Goal: Task Accomplishment & Management: Manage account settings

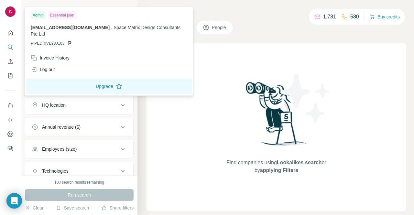
click at [11, 9] on img at bounding box center [10, 11] width 10 height 10
click at [7, 11] on img at bounding box center [10, 11] width 10 height 10
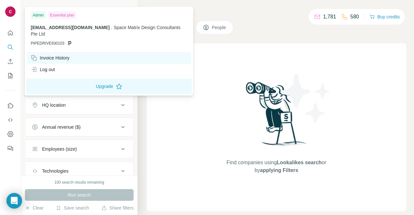
click at [62, 57] on div "Invoice History" at bounding box center [50, 58] width 39 height 6
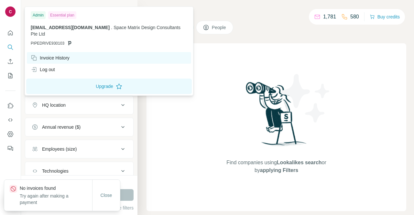
click at [62, 57] on div "Invoice History" at bounding box center [50, 58] width 39 height 6
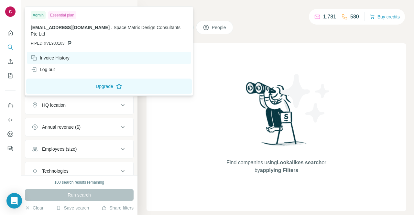
click at [53, 58] on div "Invoice History" at bounding box center [50, 58] width 39 height 6
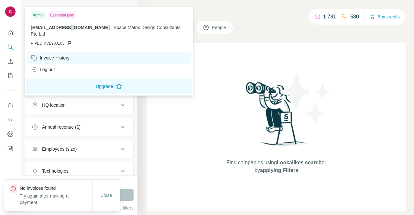
click at [55, 56] on div "Invoice History" at bounding box center [50, 58] width 39 height 6
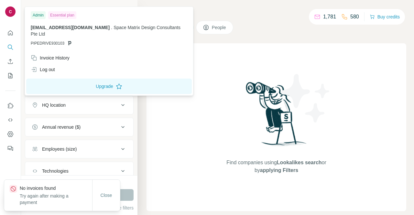
click at [11, 12] on img at bounding box center [10, 11] width 10 height 10
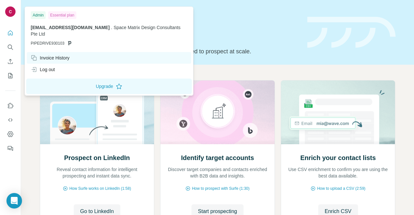
click at [58, 56] on div "Invoice History" at bounding box center [50, 58] width 39 height 6
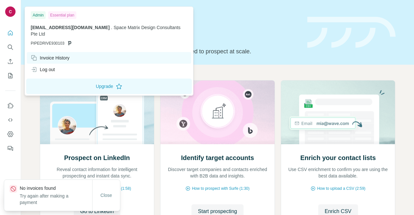
click at [58, 56] on div "Invoice History" at bounding box center [50, 58] width 39 height 6
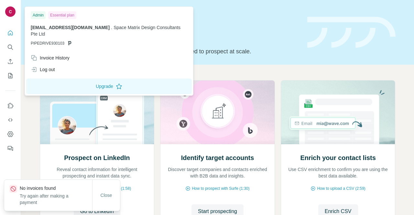
click at [10, 11] on img at bounding box center [10, 11] width 10 height 10
click at [9, 33] on icon "Quick start" at bounding box center [10, 33] width 6 height 6
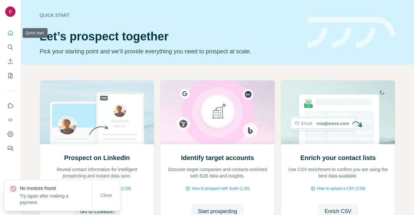
click at [9, 33] on icon "Quick start" at bounding box center [10, 33] width 6 height 6
